Goal: Ask a question

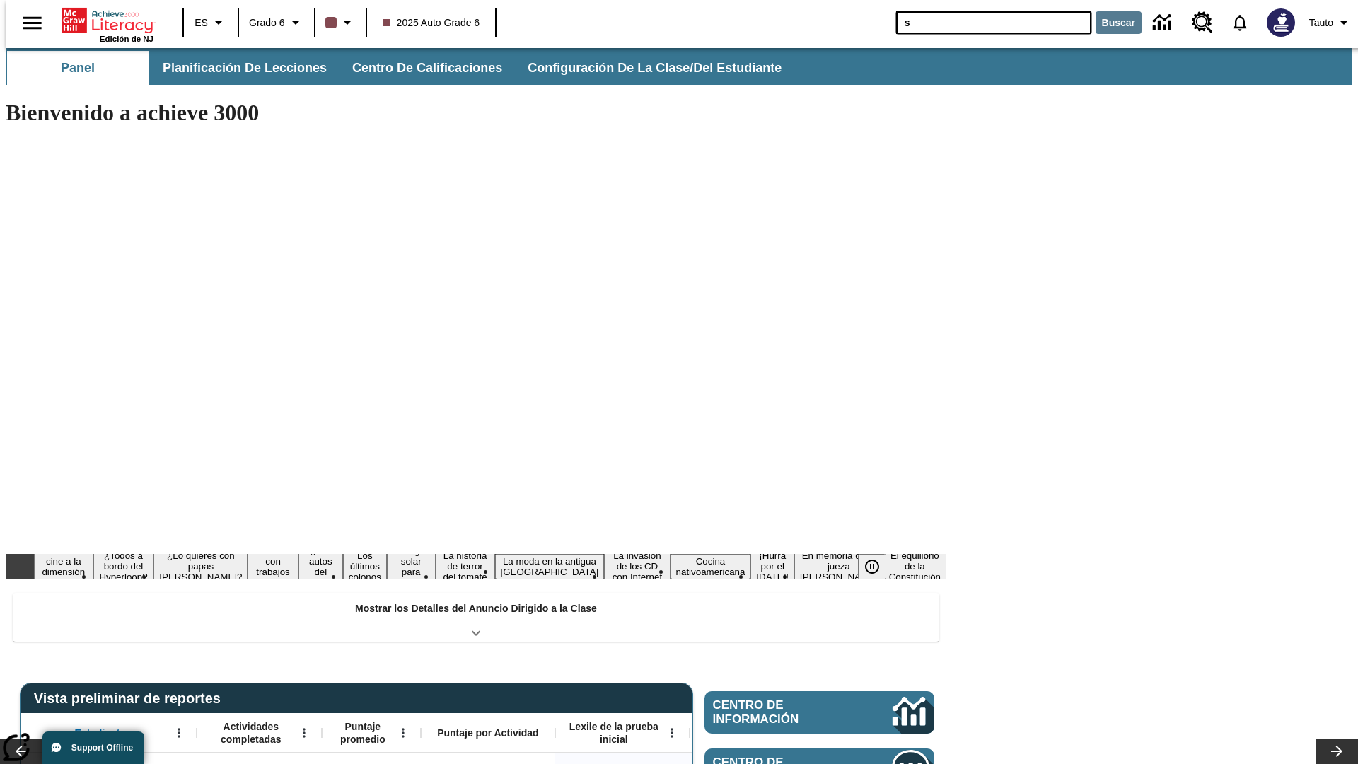
type input "s"
click at [1109, 23] on button "Buscar" at bounding box center [1118, 22] width 46 height 23
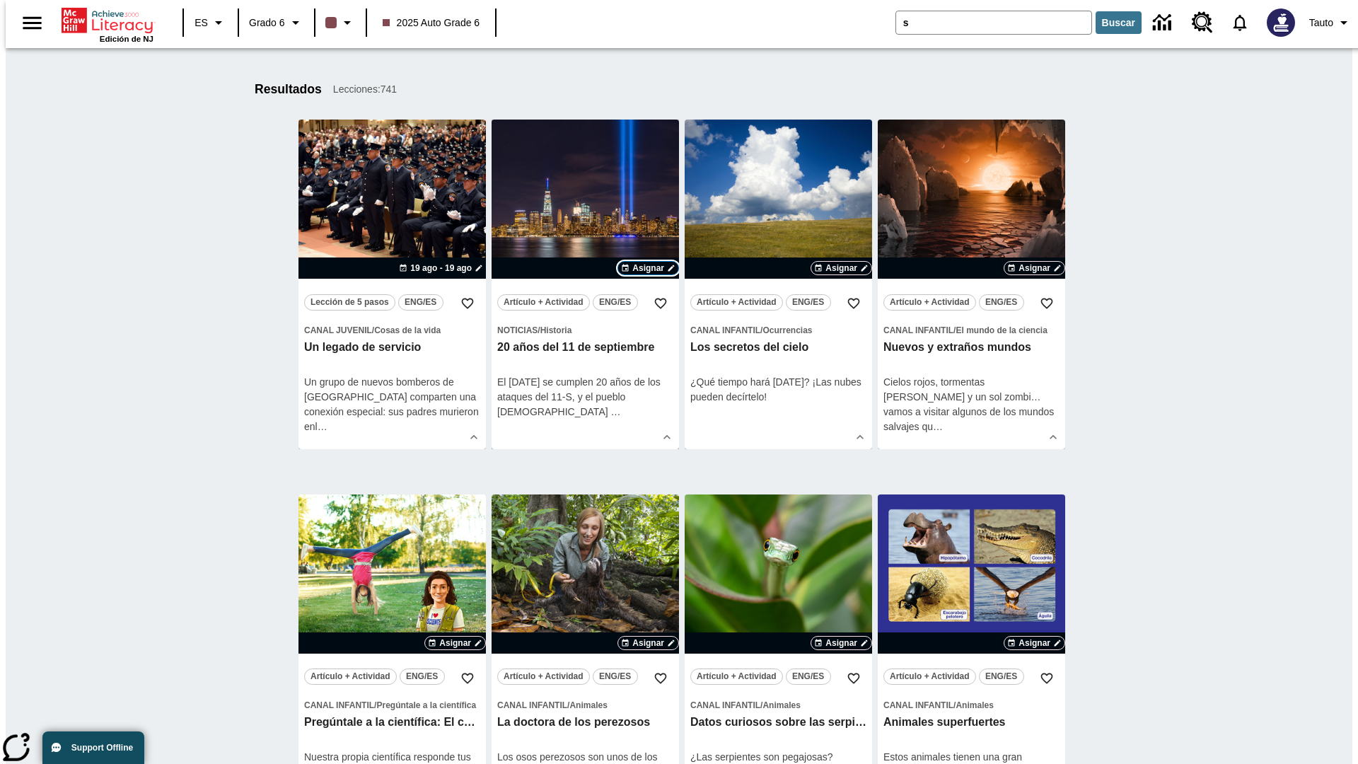
click at [648, 268] on span "Asignar" at bounding box center [648, 268] width 32 height 13
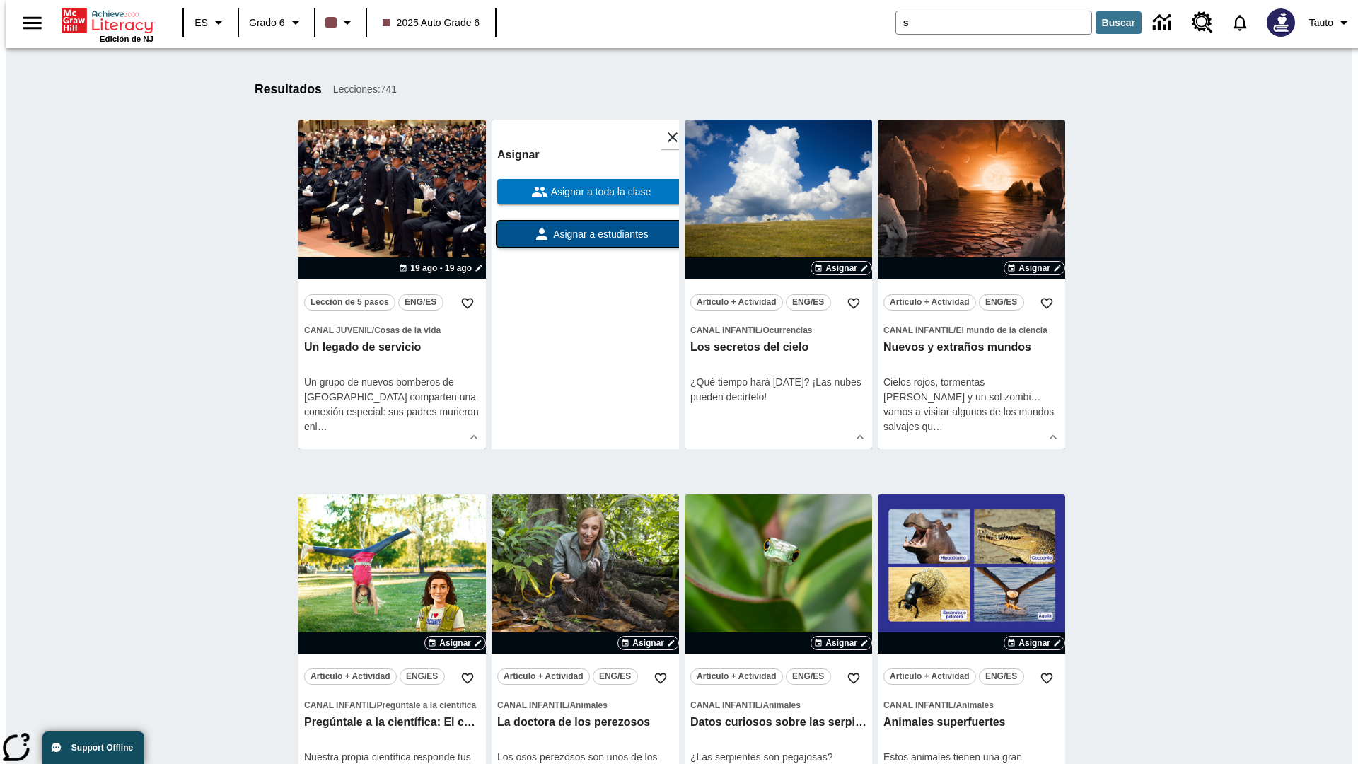
click at [585, 234] on span "Asignar a estudiantes" at bounding box center [599, 234] width 98 height 15
